Goal: Task Accomplishment & Management: Complete application form

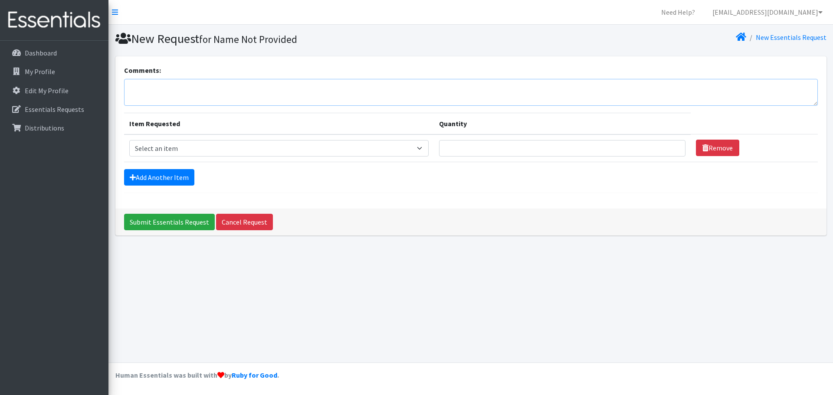
click at [234, 86] on textarea "Comments:" at bounding box center [471, 92] width 694 height 27
click at [369, 152] on select "Select an item Diapers - Newborn Diapers - Preemie Diapers - Size 1 Diapers - S…" at bounding box center [279, 148] width 300 height 16
select select "94"
click at [129, 140] on select "Select an item Diapers - Newborn Diapers - Preemie Diapers - Size 1 Diapers - S…" at bounding box center [279, 148] width 300 height 16
click at [589, 147] on input "Quantity" at bounding box center [562, 148] width 247 height 16
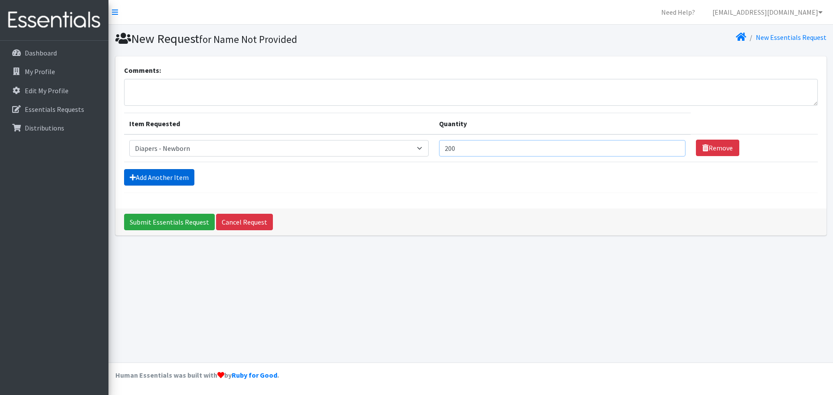
type input "200"
click at [144, 175] on link "Add Another Item" at bounding box center [159, 177] width 70 height 16
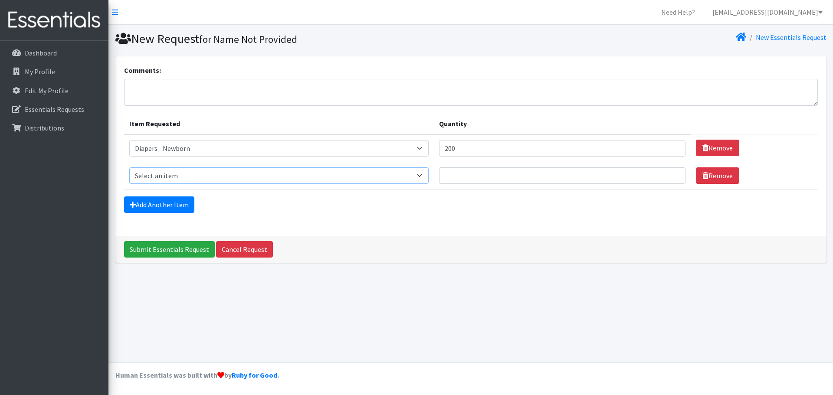
click at [240, 172] on select "Select an item Diapers - Newborn Diapers - Preemie Diapers - Size 1 Diapers - S…" at bounding box center [279, 176] width 300 height 16
select select "74"
click at [129, 168] on select "Select an item Diapers - Newborn Diapers - Preemie Diapers - Size 1 Diapers - S…" at bounding box center [279, 176] width 300 height 16
click at [512, 183] on input "Quantity" at bounding box center [562, 176] width 247 height 16
click at [477, 174] on input "Quantity" at bounding box center [562, 176] width 247 height 16
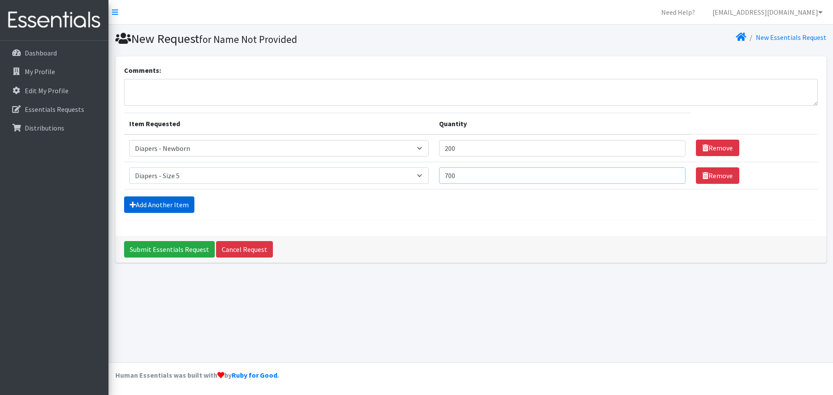
type input "700"
click at [150, 208] on link "Add Another Item" at bounding box center [159, 205] width 70 height 16
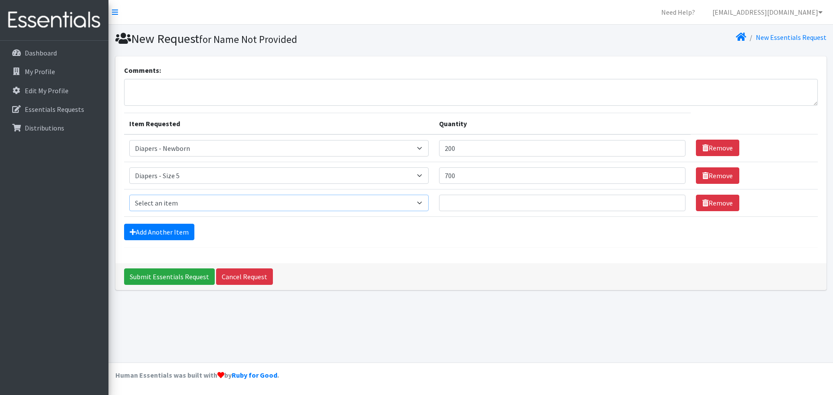
click at [181, 196] on select "Select an item Diapers - Newborn Diapers - Preemie Diapers - Size 1 Diapers - S…" at bounding box center [279, 203] width 300 height 16
select select "75"
click at [129, 195] on select "Select an item Diapers - Newborn Diapers - Preemie Diapers - Size 1 Diapers - S…" at bounding box center [279, 203] width 300 height 16
click at [477, 203] on input "Quantity" at bounding box center [562, 203] width 247 height 16
type input "700"
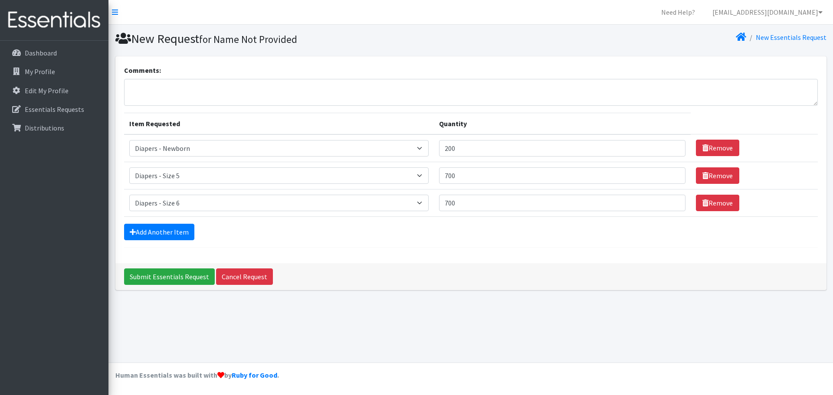
click at [388, 245] on form "Comments: Item Requested Quantity Item Requested Select an item Diapers - Newbo…" at bounding box center [471, 156] width 694 height 183
click at [168, 236] on link "Add Another Item" at bounding box center [159, 232] width 70 height 16
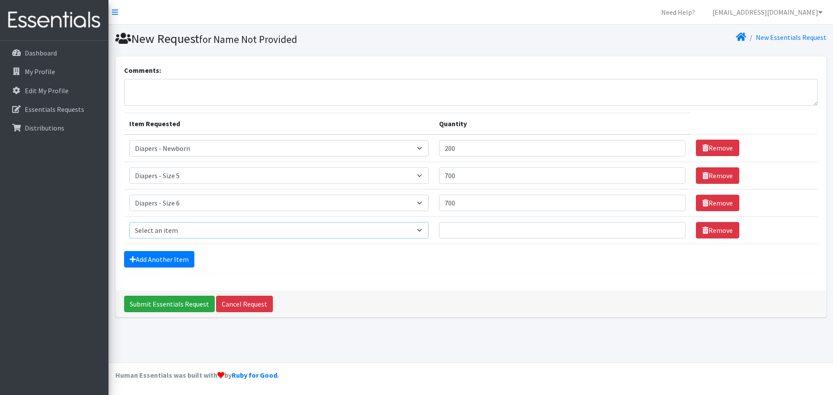
click at [177, 231] on select "Select an item Diapers - Newborn Diapers - Preemie Diapers - Size 1 Diapers - S…" at bounding box center [279, 230] width 300 height 16
select select "9067"
click at [129, 222] on select "Select an item Diapers - Newborn Diapers - Preemie Diapers - Size 1 Diapers - S…" at bounding box center [279, 230] width 300 height 16
click at [514, 235] on input "Quantity" at bounding box center [562, 230] width 247 height 16
type input "10"
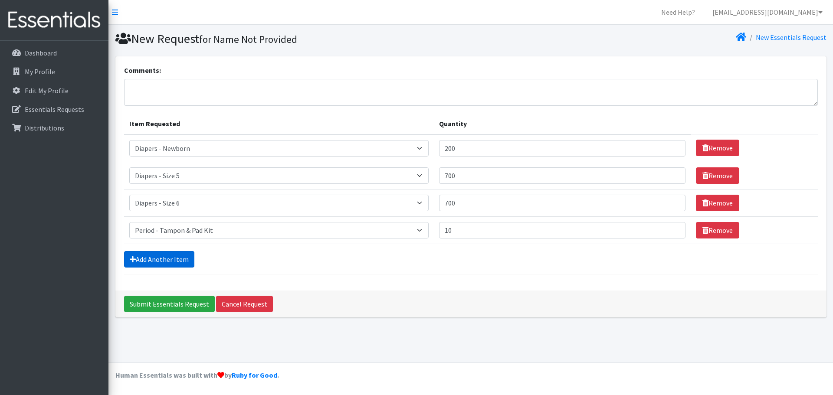
click at [175, 260] on link "Add Another Item" at bounding box center [159, 259] width 70 height 16
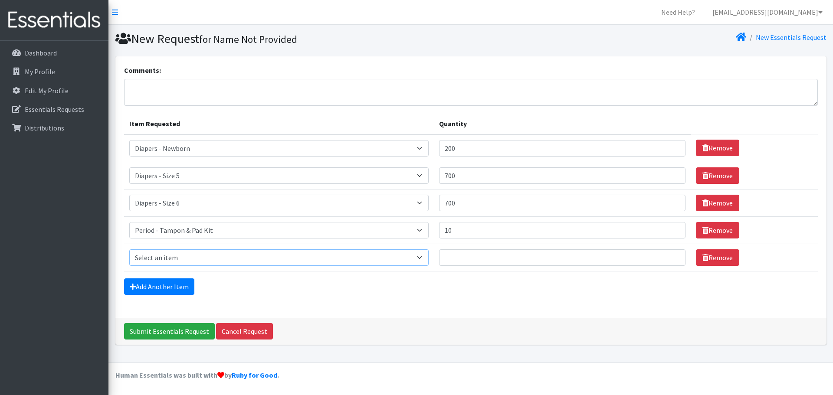
click at [178, 260] on select "Select an item Diapers - Newborn Diapers - Preemie Diapers - Size 1 Diapers - S…" at bounding box center [279, 258] width 300 height 16
select select "9066"
click at [129, 250] on select "Select an item Diapers - Newborn Diapers - Preemie Diapers - Size 1 Diapers - S…" at bounding box center [279, 258] width 300 height 16
click at [500, 263] on input "Quantity" at bounding box center [562, 258] width 247 height 16
type input "10"
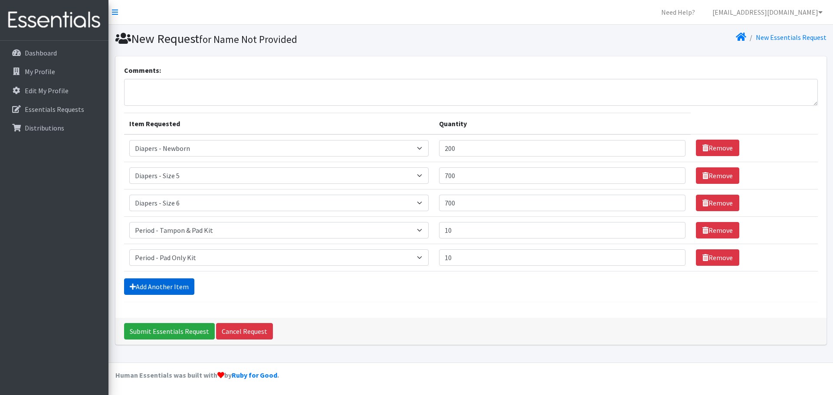
click at [148, 286] on link "Add Another Item" at bounding box center [159, 287] width 70 height 16
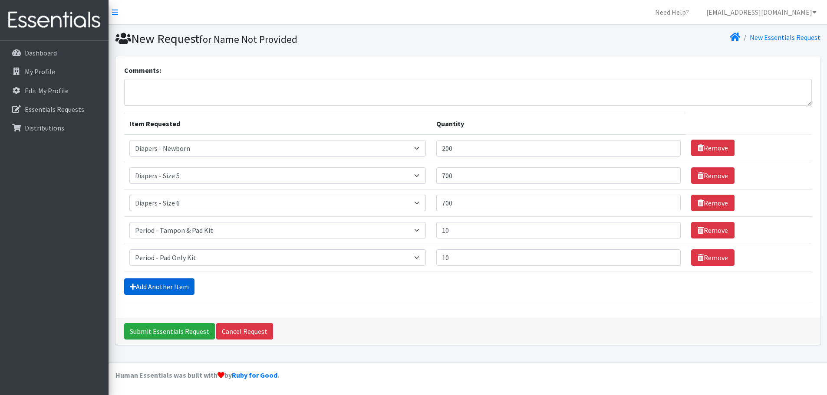
scroll to position [16, 0]
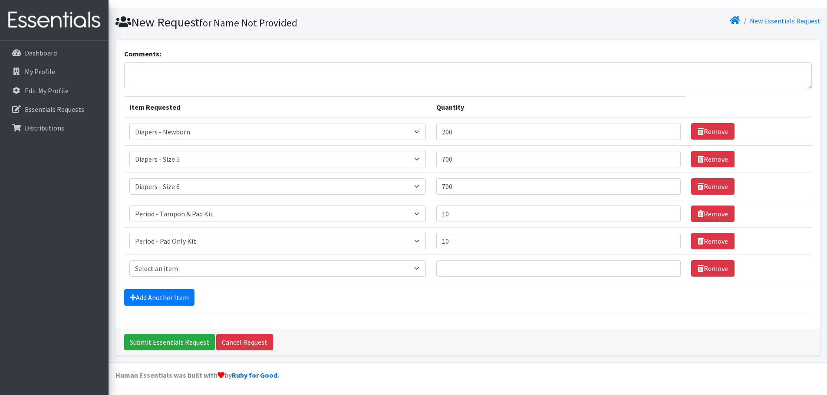
click at [163, 280] on td "Item Requested Select an item Diapers - Newborn Diapers - Preemie Diapers - Siz…" at bounding box center [277, 268] width 307 height 27
click at [165, 273] on select "Select an item Diapers - Newborn Diapers - Preemie Diapers - Size 1 Diapers - S…" at bounding box center [277, 268] width 297 height 16
click at [348, 298] on div "Add Another Item" at bounding box center [468, 298] width 688 height 16
click at [174, 338] on input "Submit Essentials Request" at bounding box center [169, 342] width 91 height 16
click at [182, 73] on textarea "Comments:" at bounding box center [468, 76] width 688 height 27
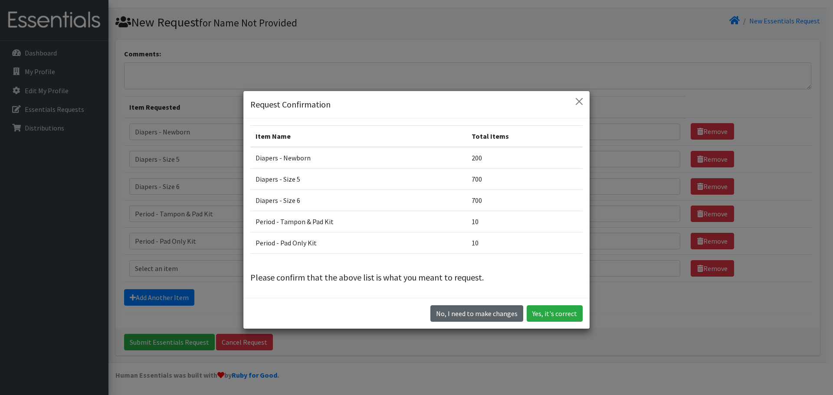
click at [491, 317] on button "No, I need to make changes" at bounding box center [477, 314] width 93 height 16
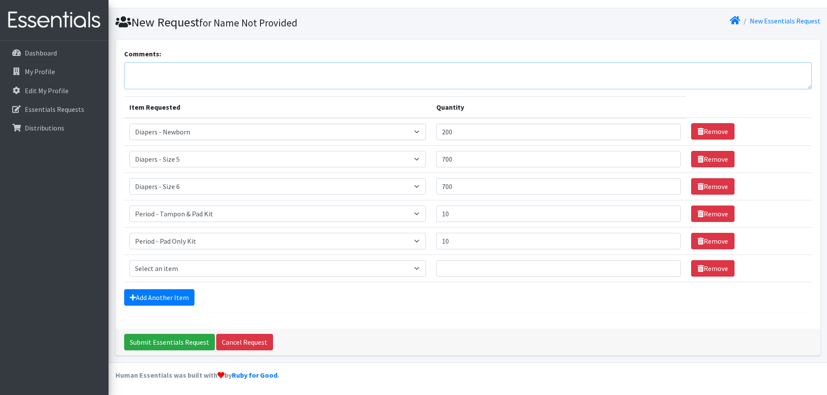
click at [203, 88] on textarea "Comments:" at bounding box center [468, 76] width 688 height 27
type textarea "I am hoping to get this on Septembers pick up. The person that normally places …"
click at [167, 342] on input "Submit Essentials Request" at bounding box center [169, 342] width 91 height 16
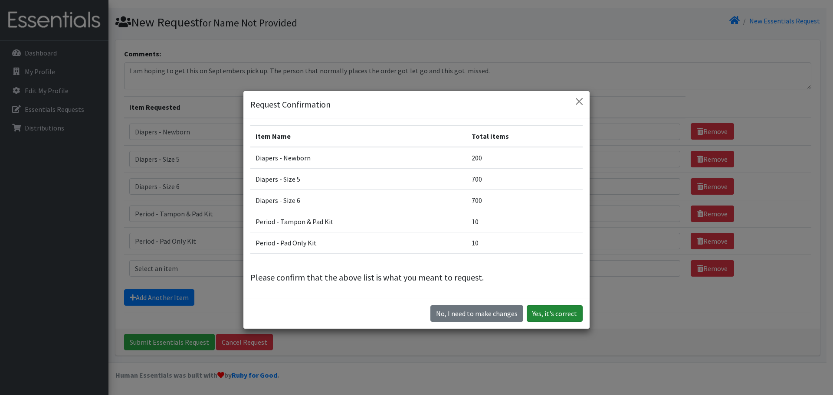
click at [546, 312] on button "Yes, it's correct" at bounding box center [555, 314] width 56 height 16
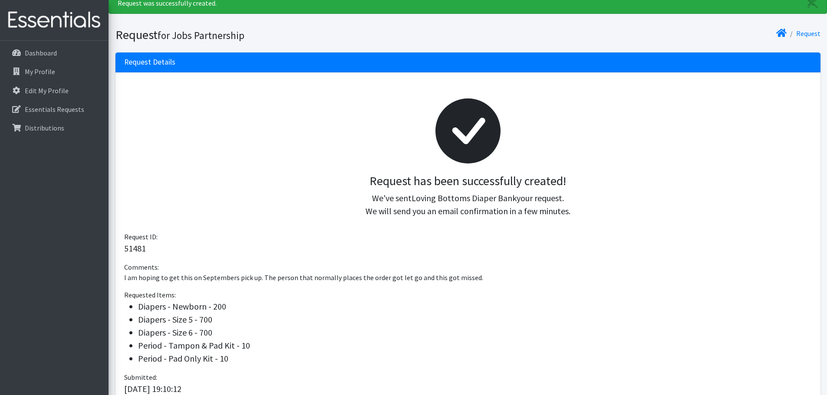
scroll to position [87, 0]
